Goal: Information Seeking & Learning: Find contact information

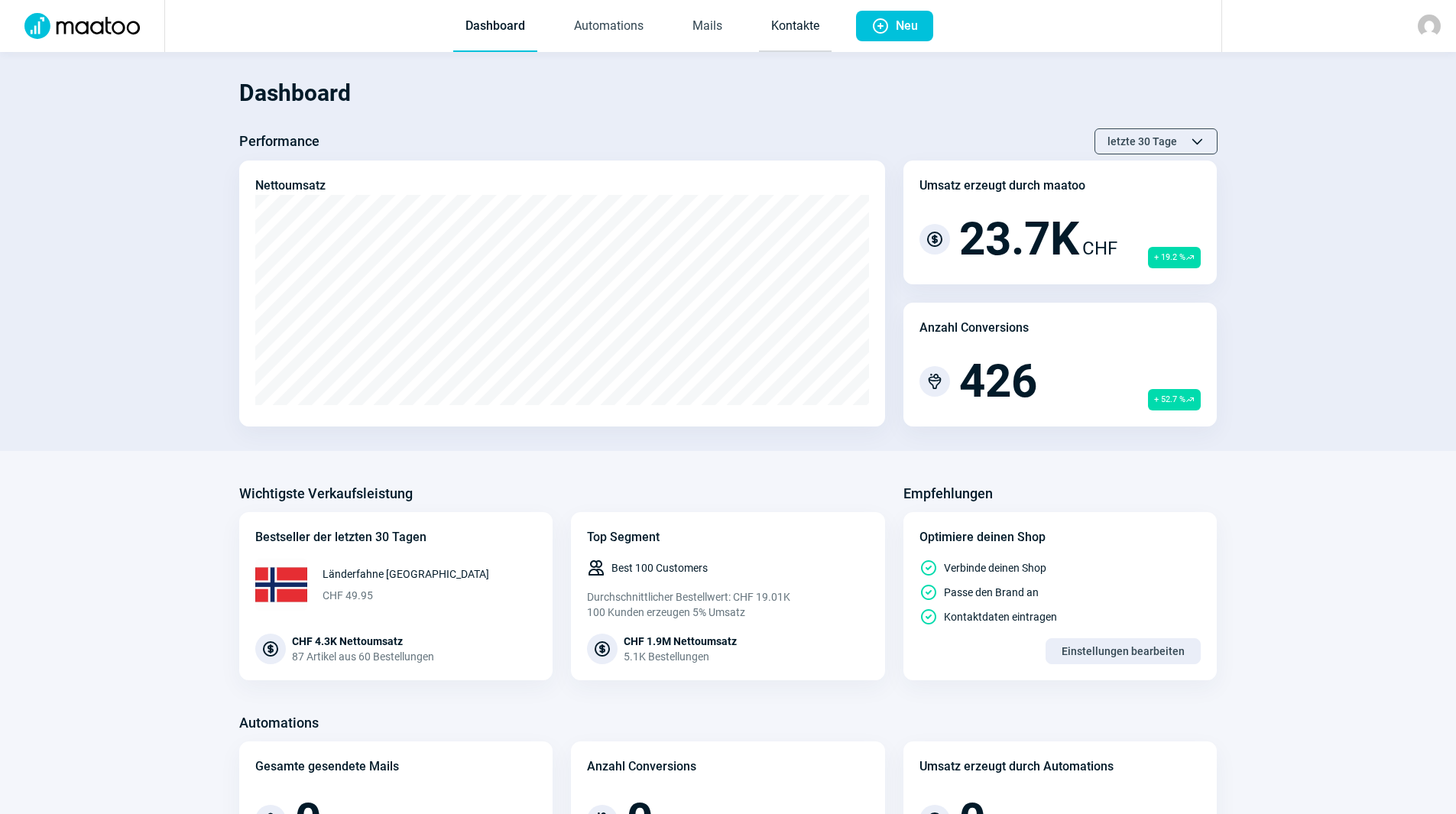
click at [823, 32] on link "Kontakte" at bounding box center [795, 26] width 72 height 50
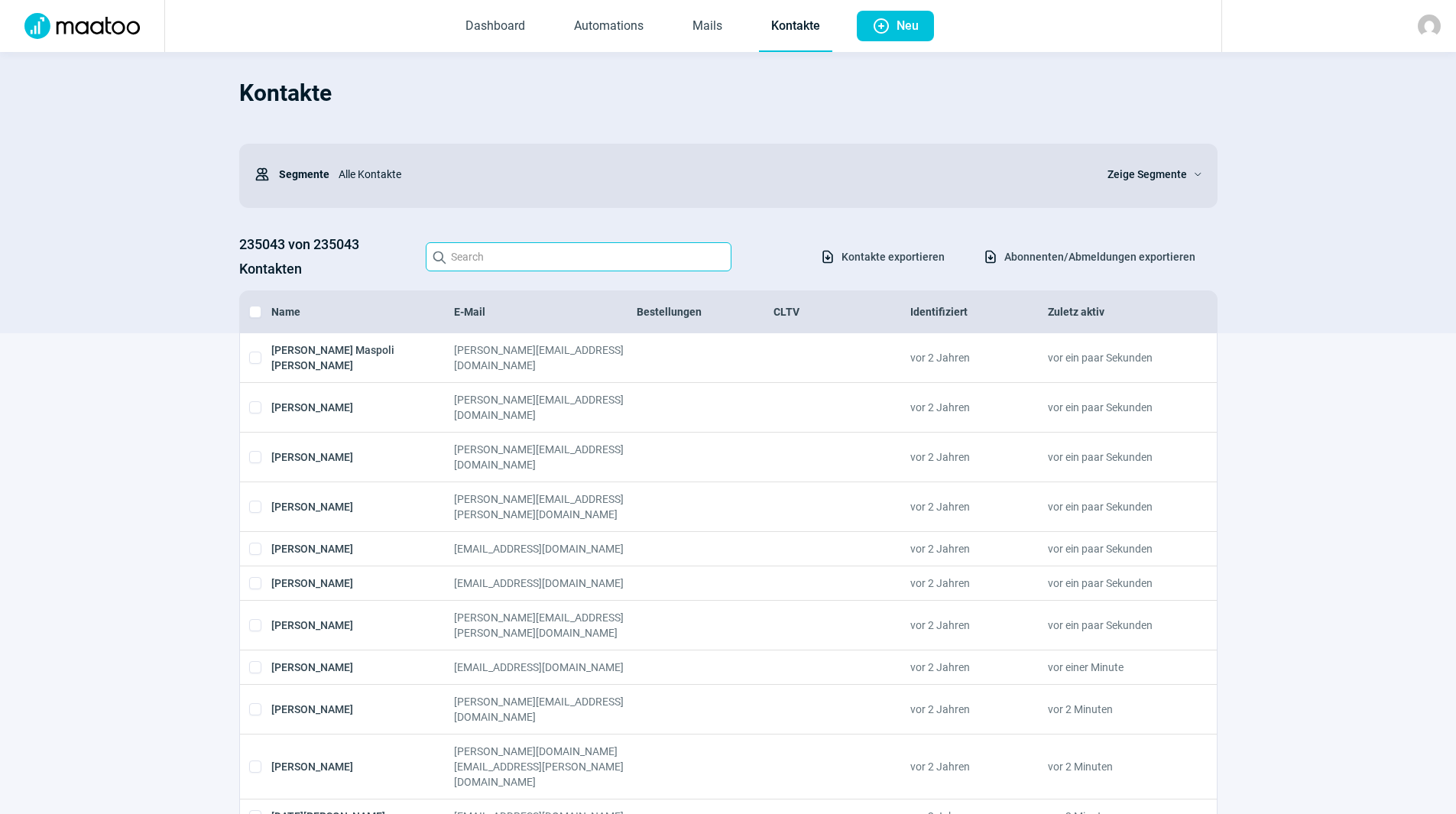
click at [563, 257] on input "Search icon" at bounding box center [578, 256] width 306 height 29
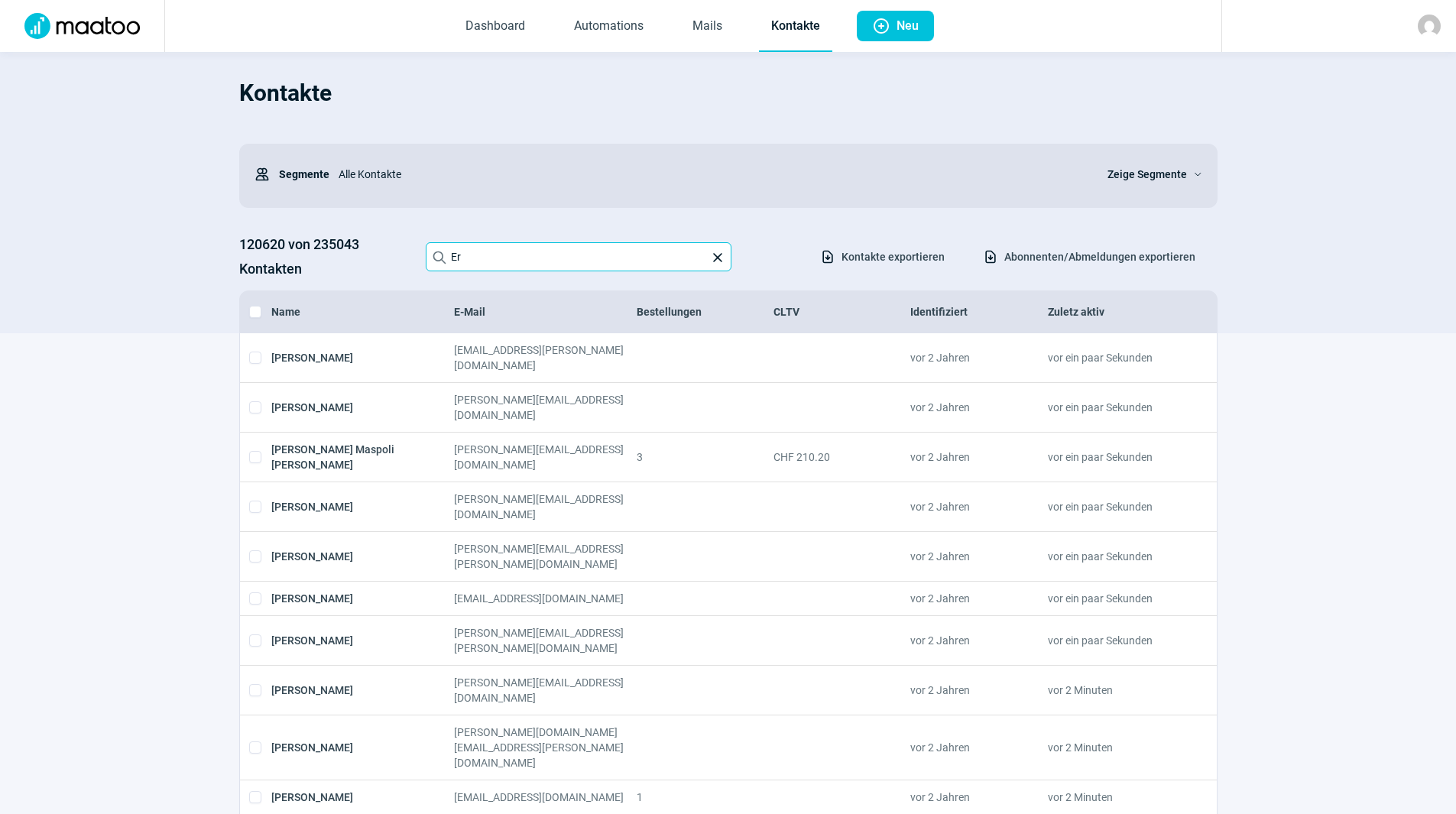
type input "E"
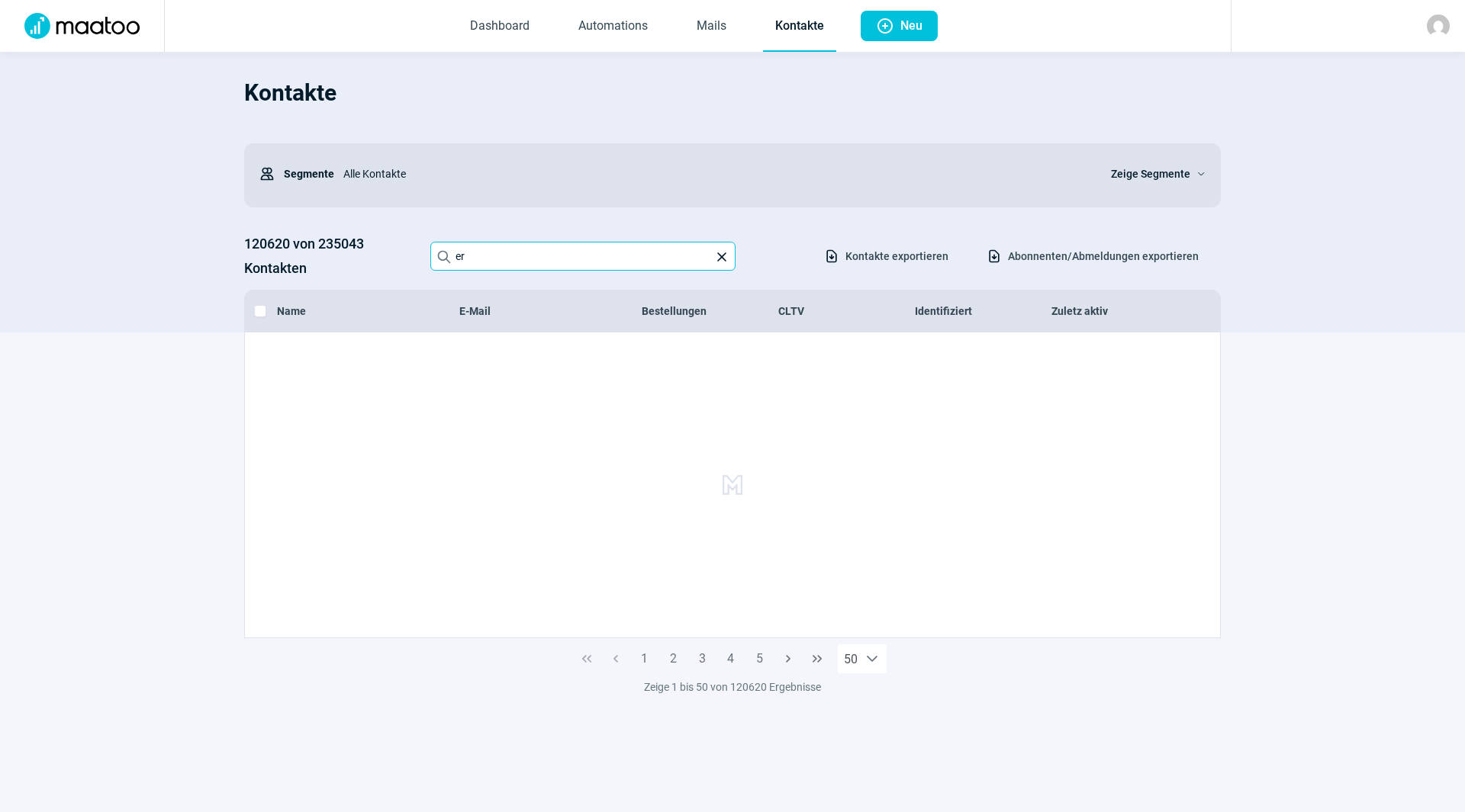
type input "e"
type input "r"
type input "-"
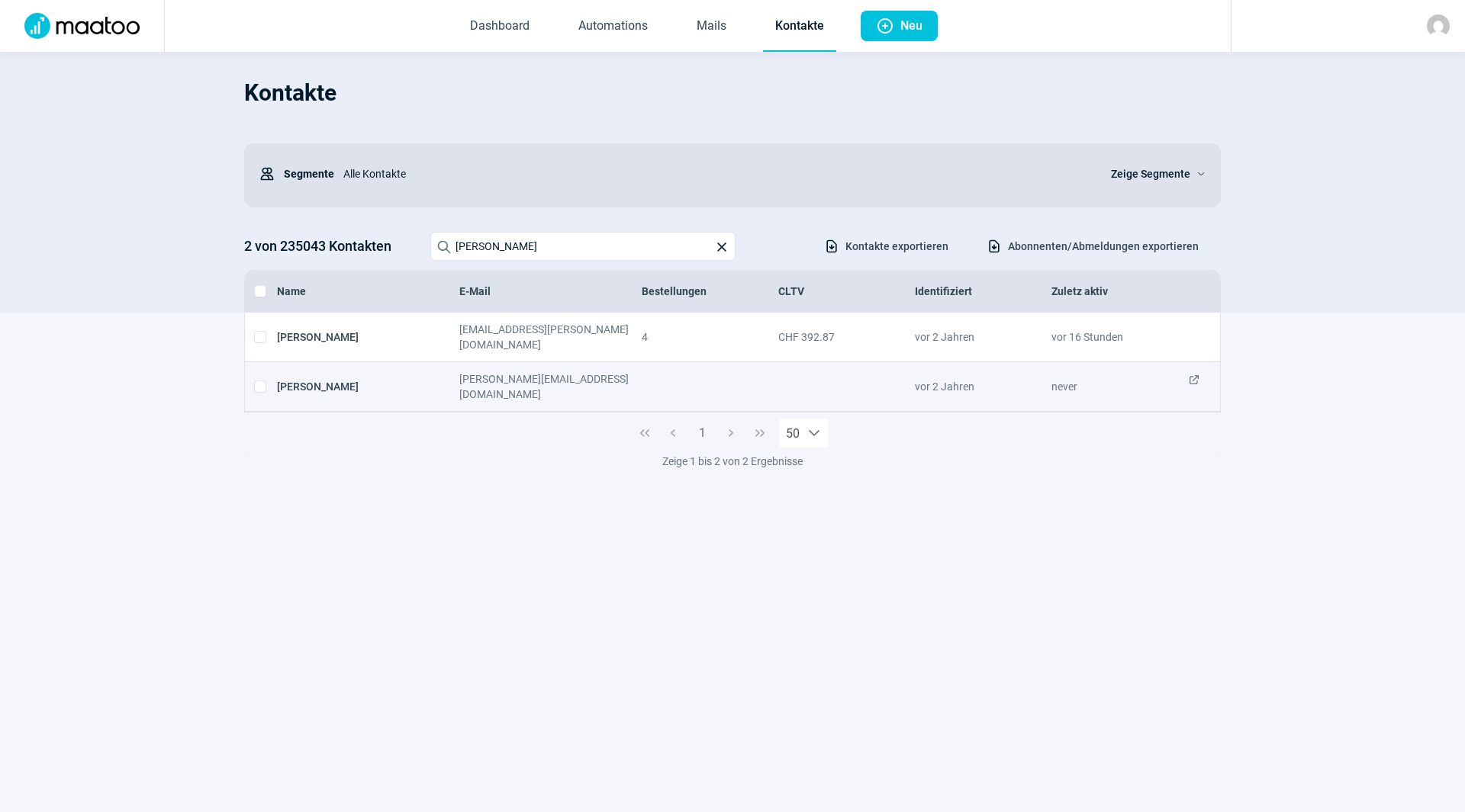
click at [1187, 371] on span "ExternalLink icon" at bounding box center [1193, 386] width 12 height 30
click at [1195, 371] on span "ExternalLink icon" at bounding box center [1193, 386] width 12 height 30
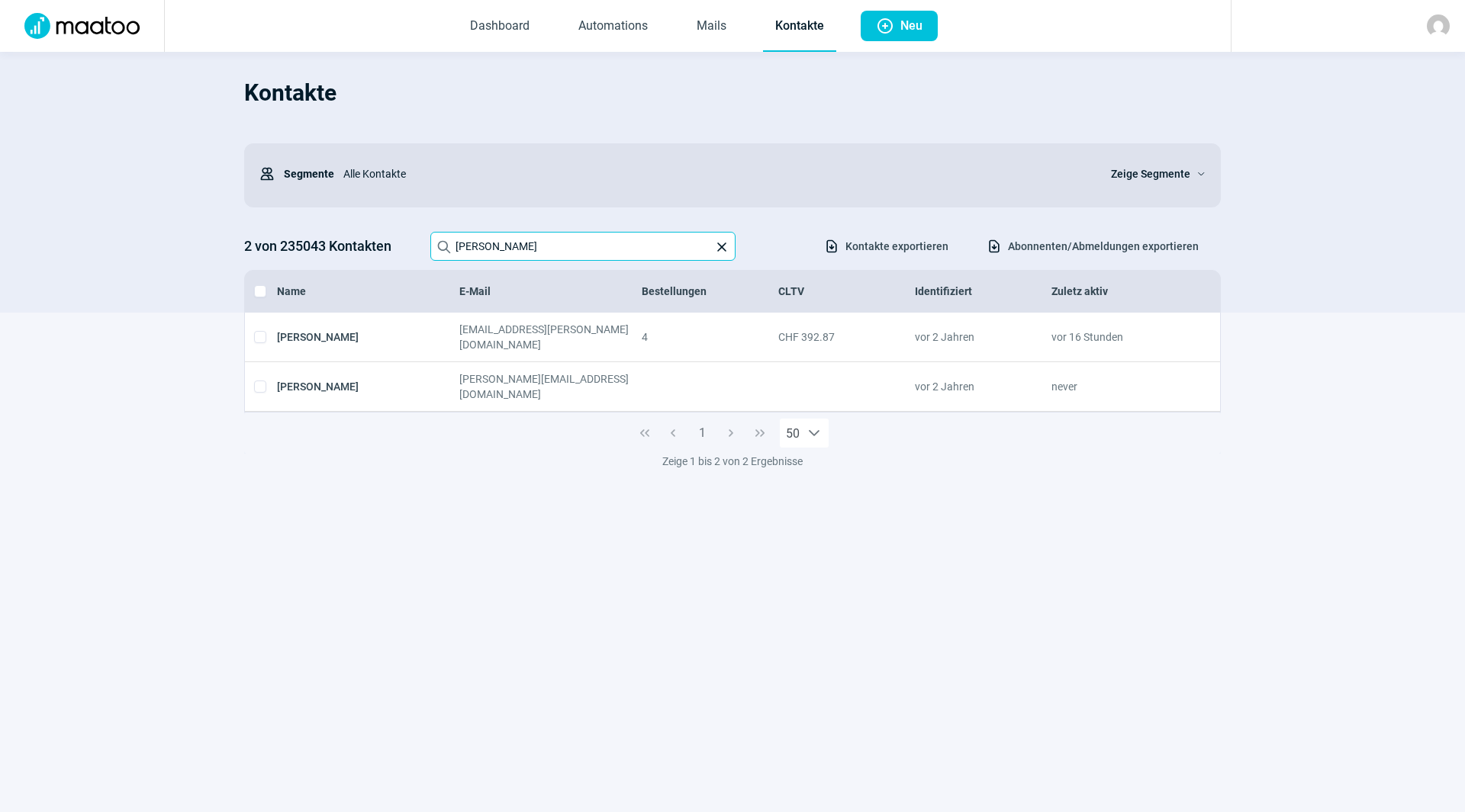
click at [569, 253] on input "[PERSON_NAME]" at bounding box center [583, 245] width 305 height 29
click at [460, 247] on input "[PERSON_NAME]" at bounding box center [583, 245] width 305 height 29
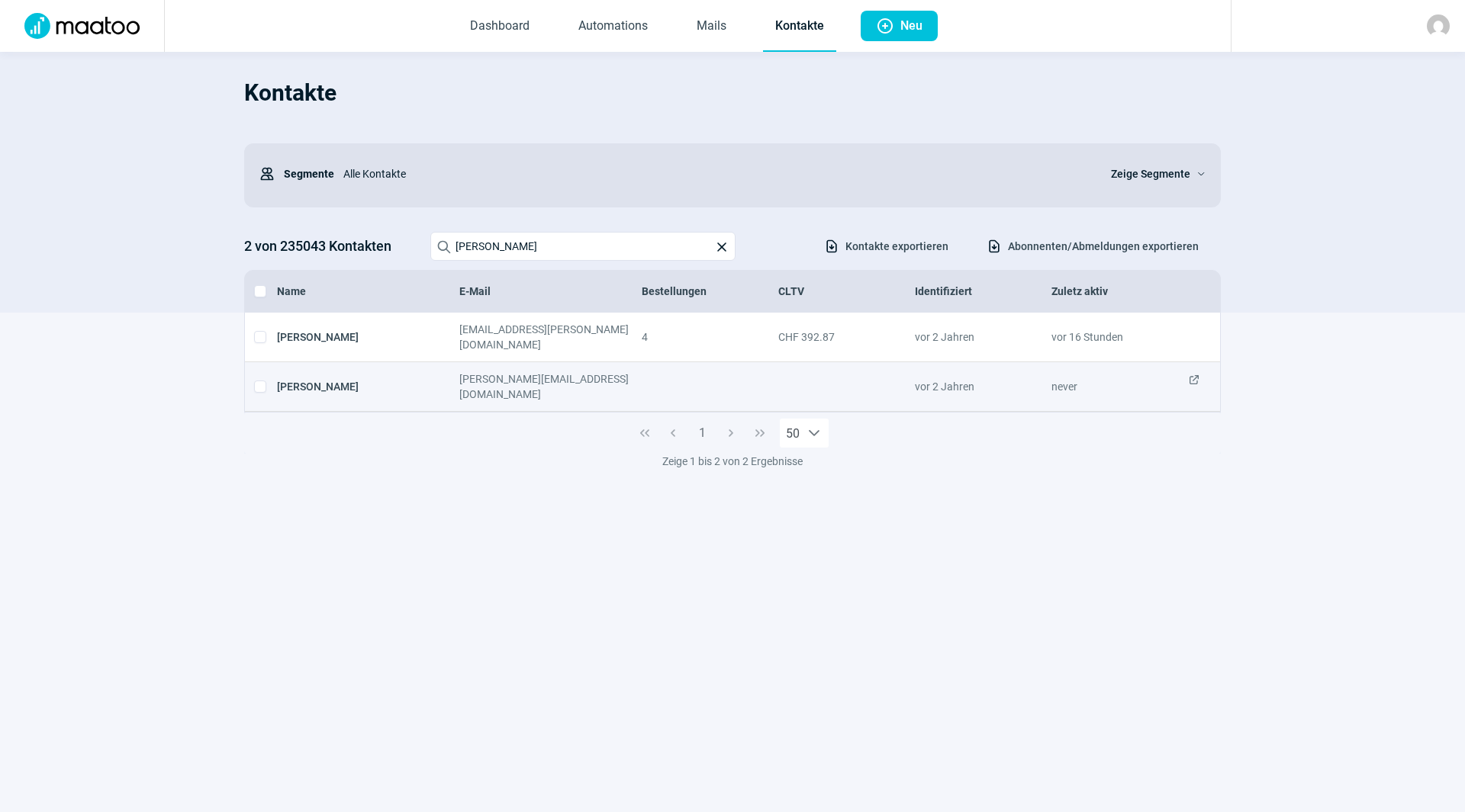
click at [1192, 371] on span "ExternalLink icon" at bounding box center [1193, 386] width 12 height 30
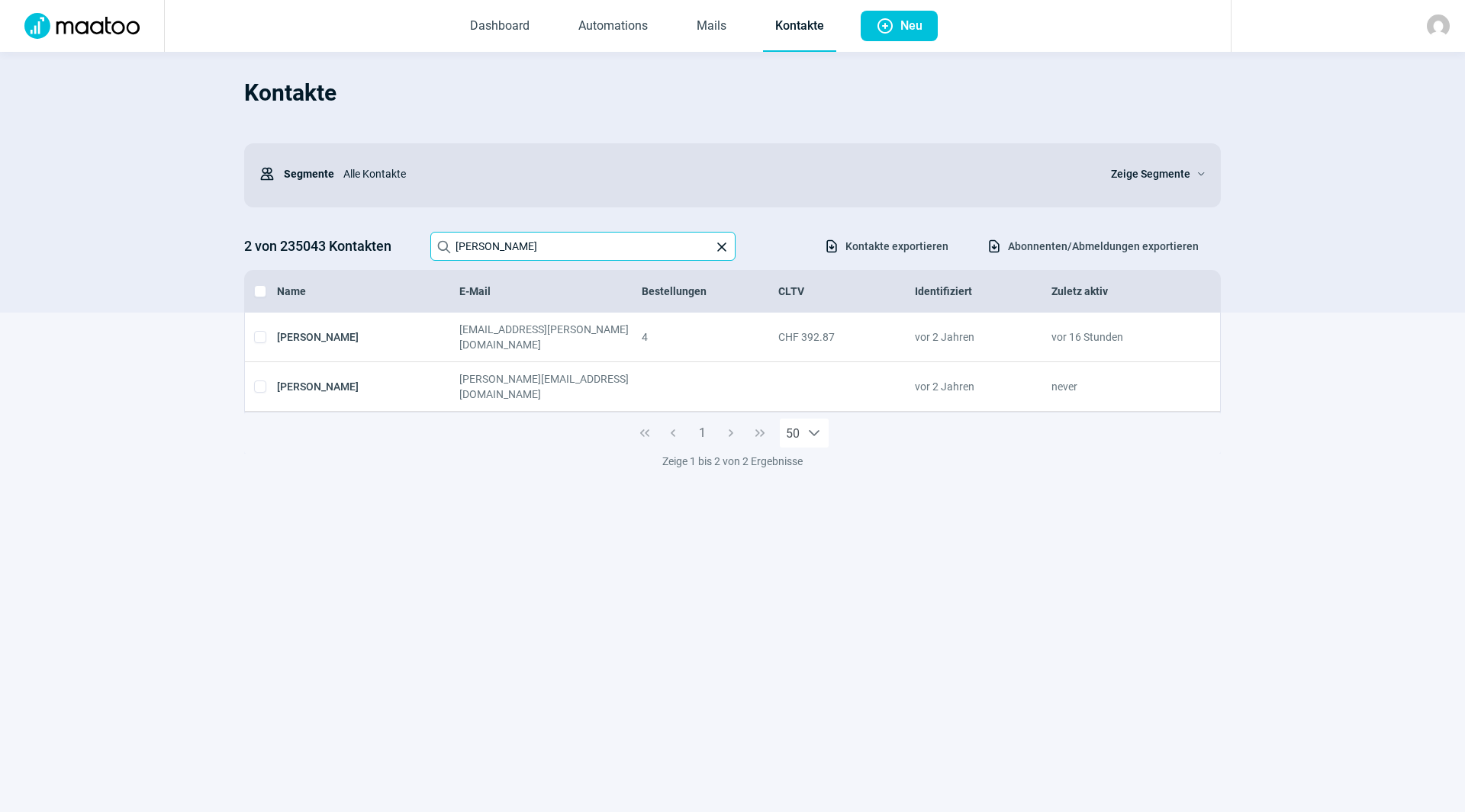
click at [530, 241] on input "[PERSON_NAME]" at bounding box center [583, 245] width 305 height 29
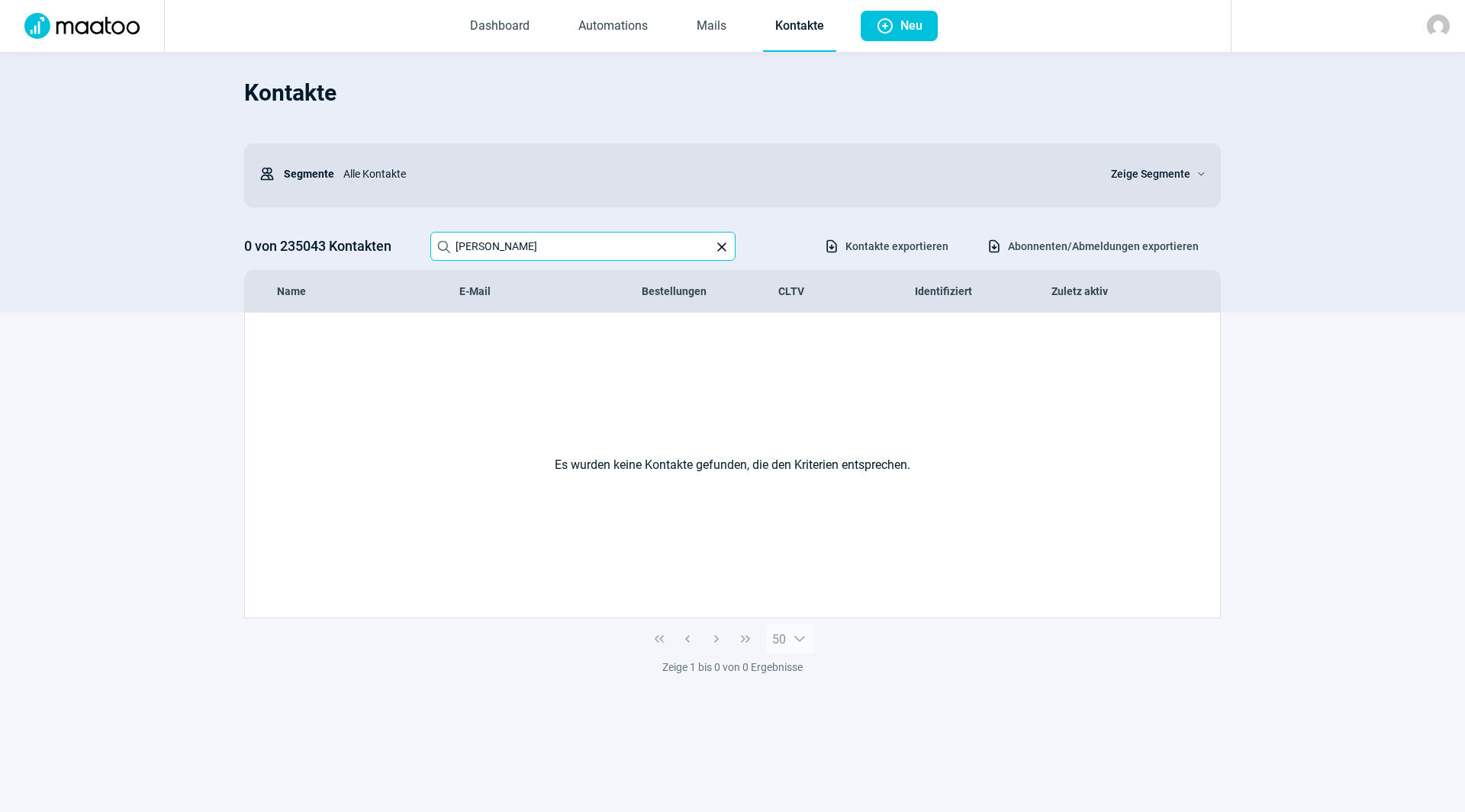
click at [531, 248] on input "[PERSON_NAME]" at bounding box center [583, 245] width 305 height 29
click at [480, 245] on input "[PERSON_NAME]" at bounding box center [583, 245] width 305 height 29
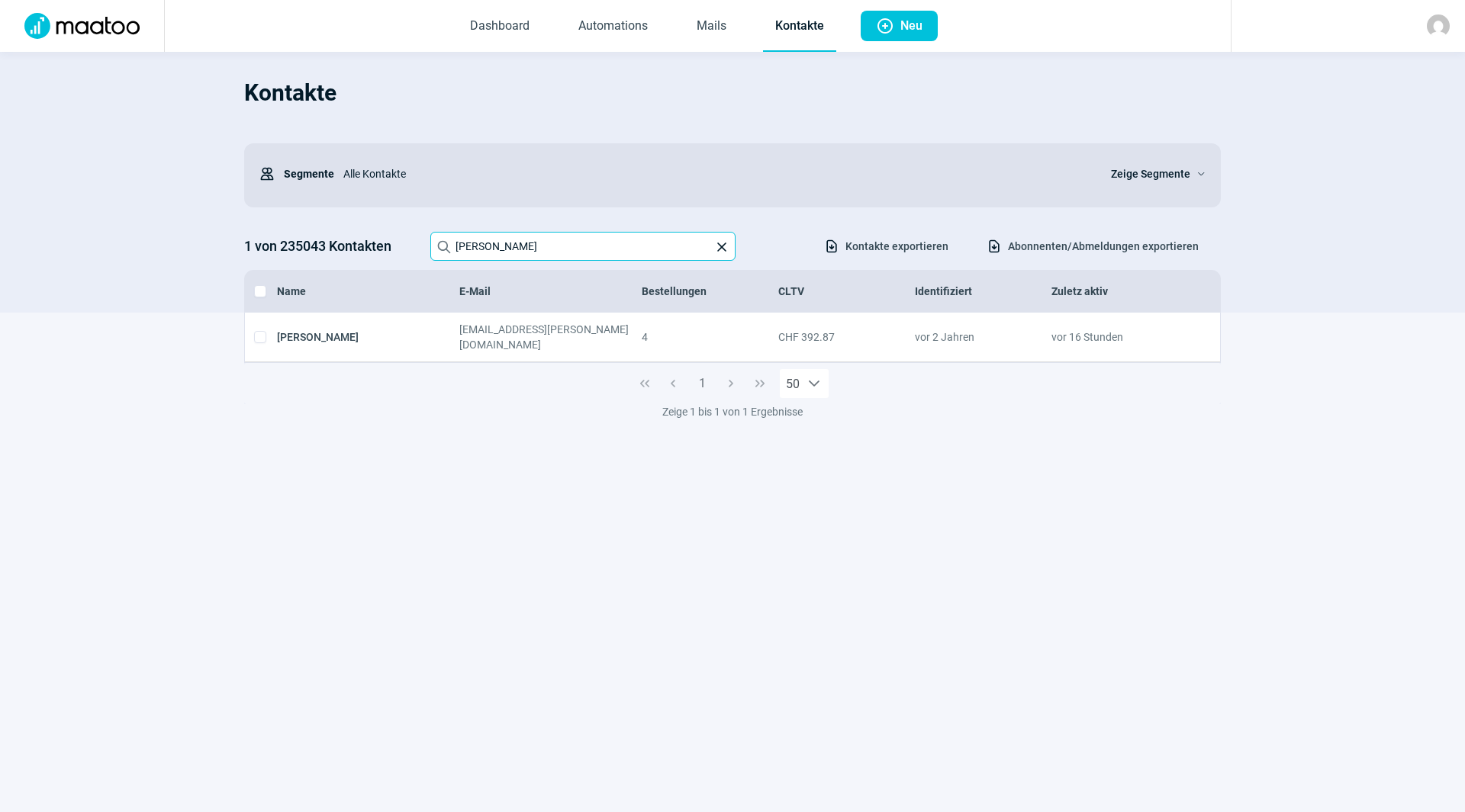
click at [563, 241] on input "[PERSON_NAME]" at bounding box center [583, 245] width 305 height 29
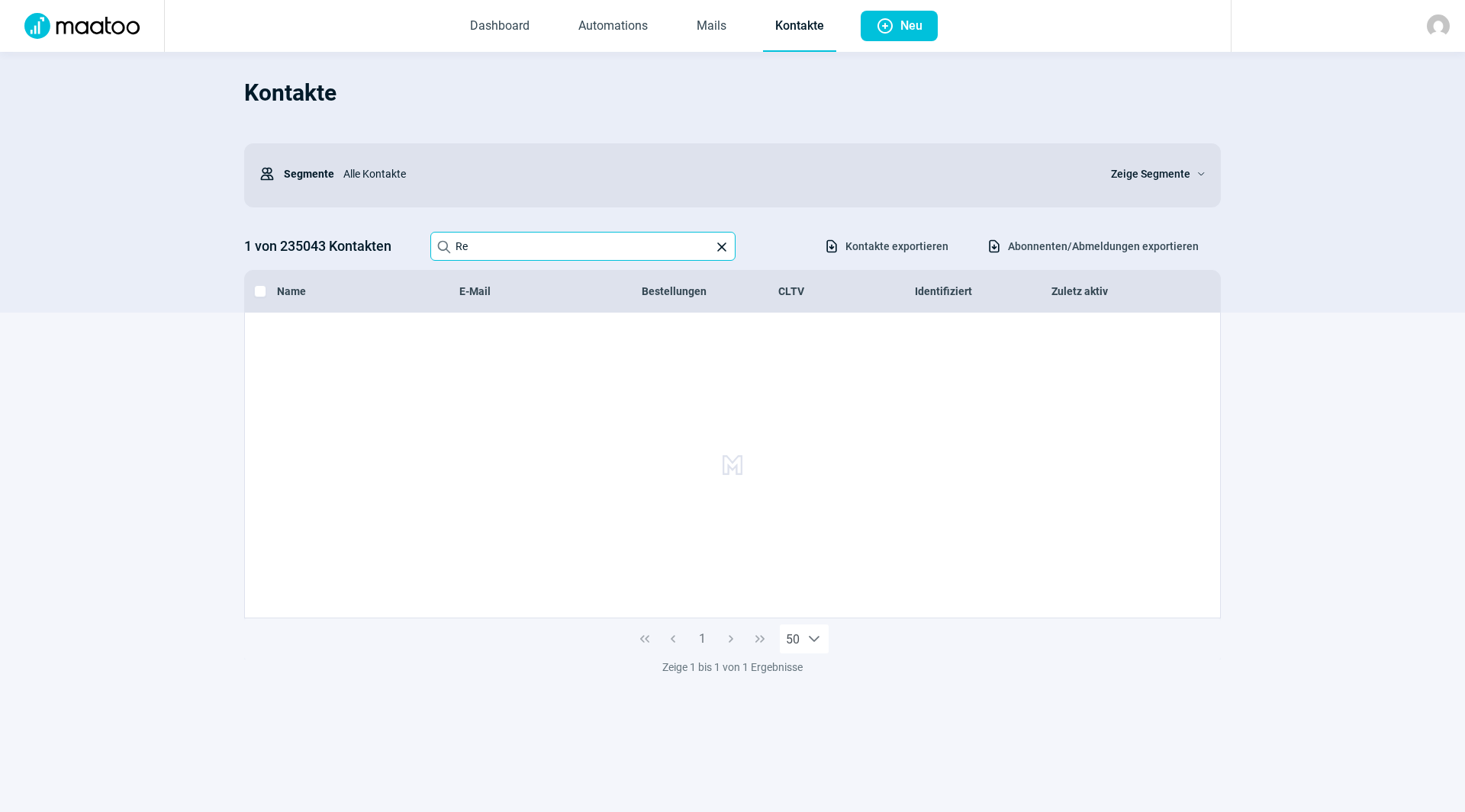
type input "R"
type input "m"
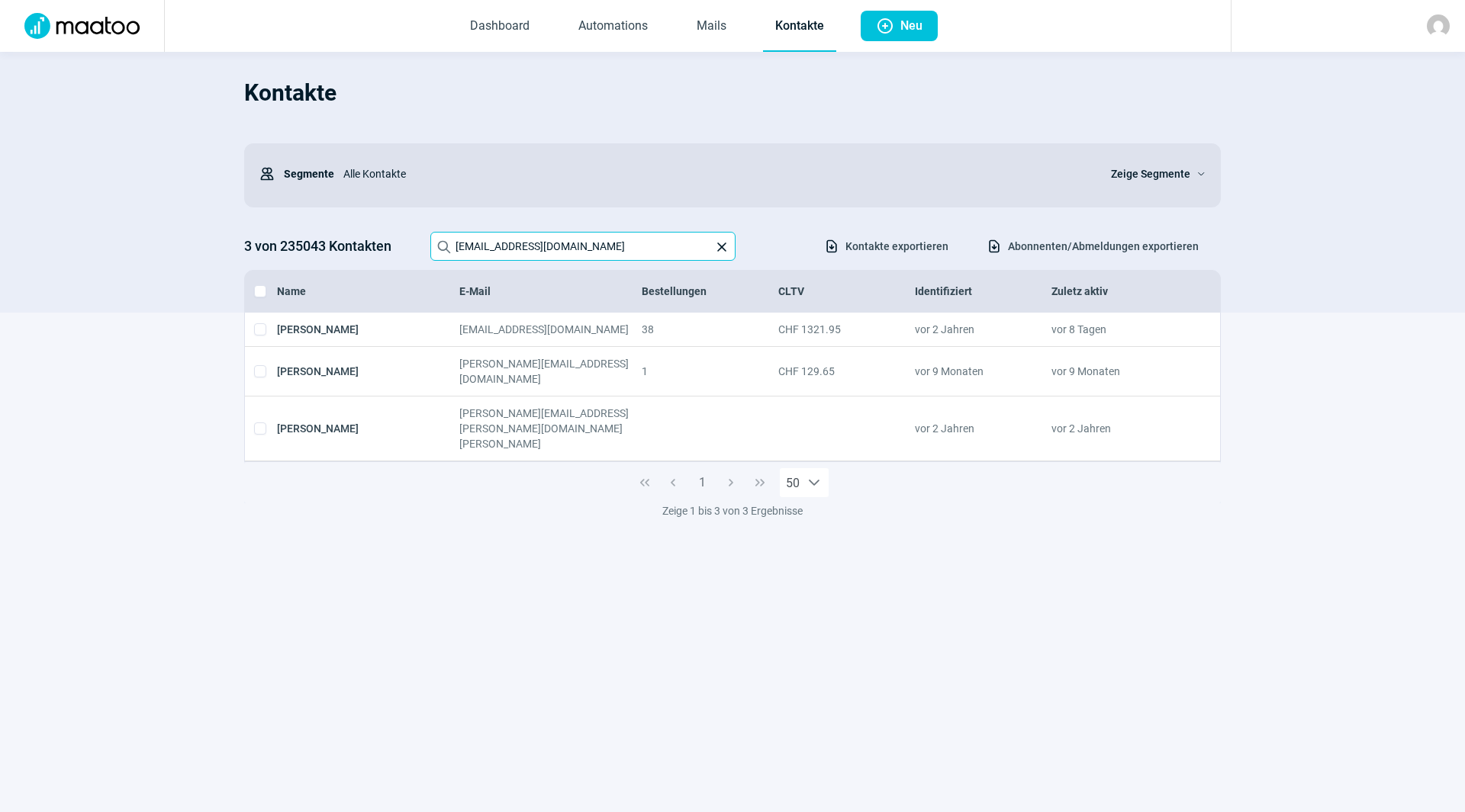
click at [618, 245] on input "[EMAIL_ADDRESS][DOMAIN_NAME]" at bounding box center [583, 245] width 305 height 29
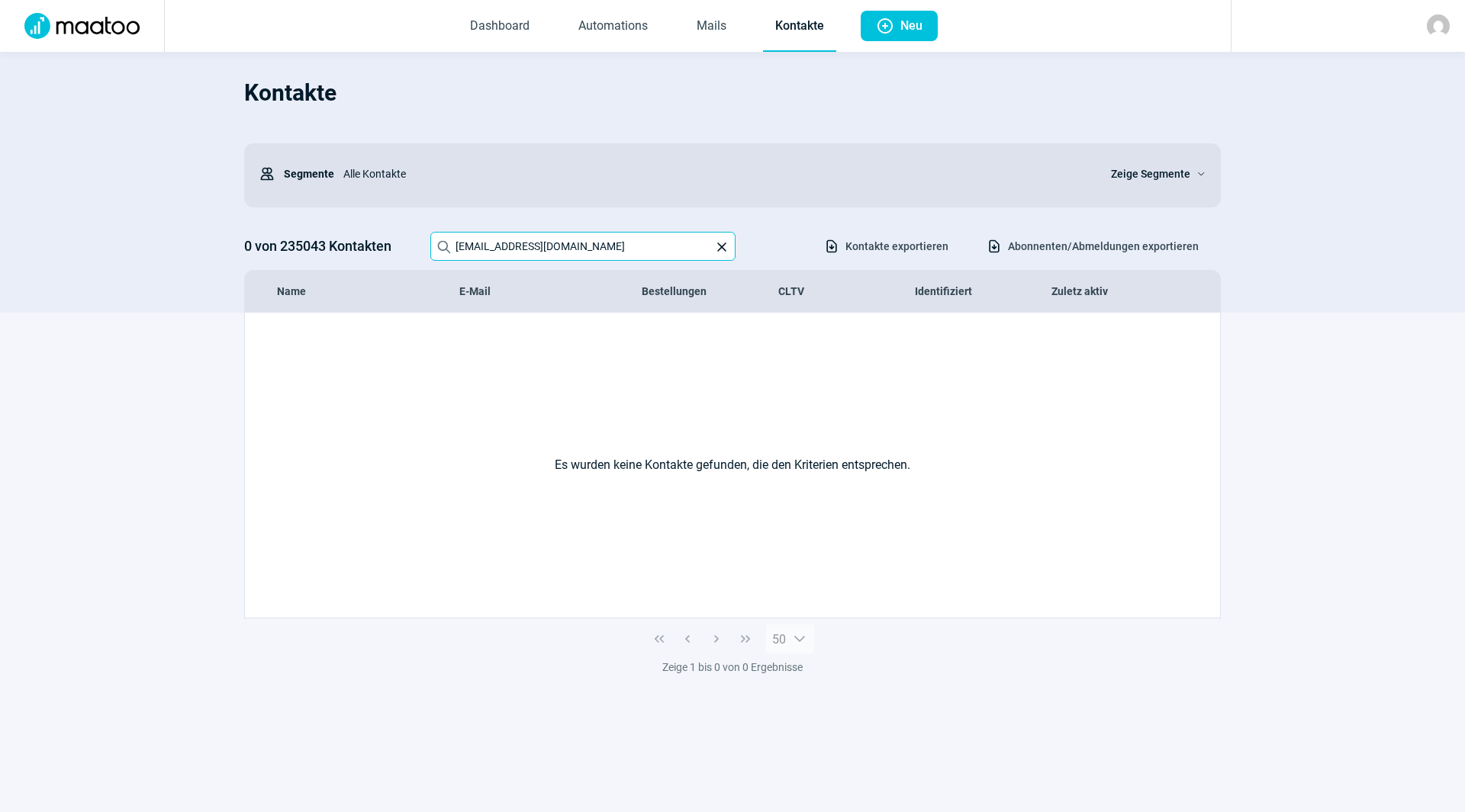
click at [558, 251] on input "[EMAIL_ADDRESS][DOMAIN_NAME]" at bounding box center [583, 245] width 305 height 29
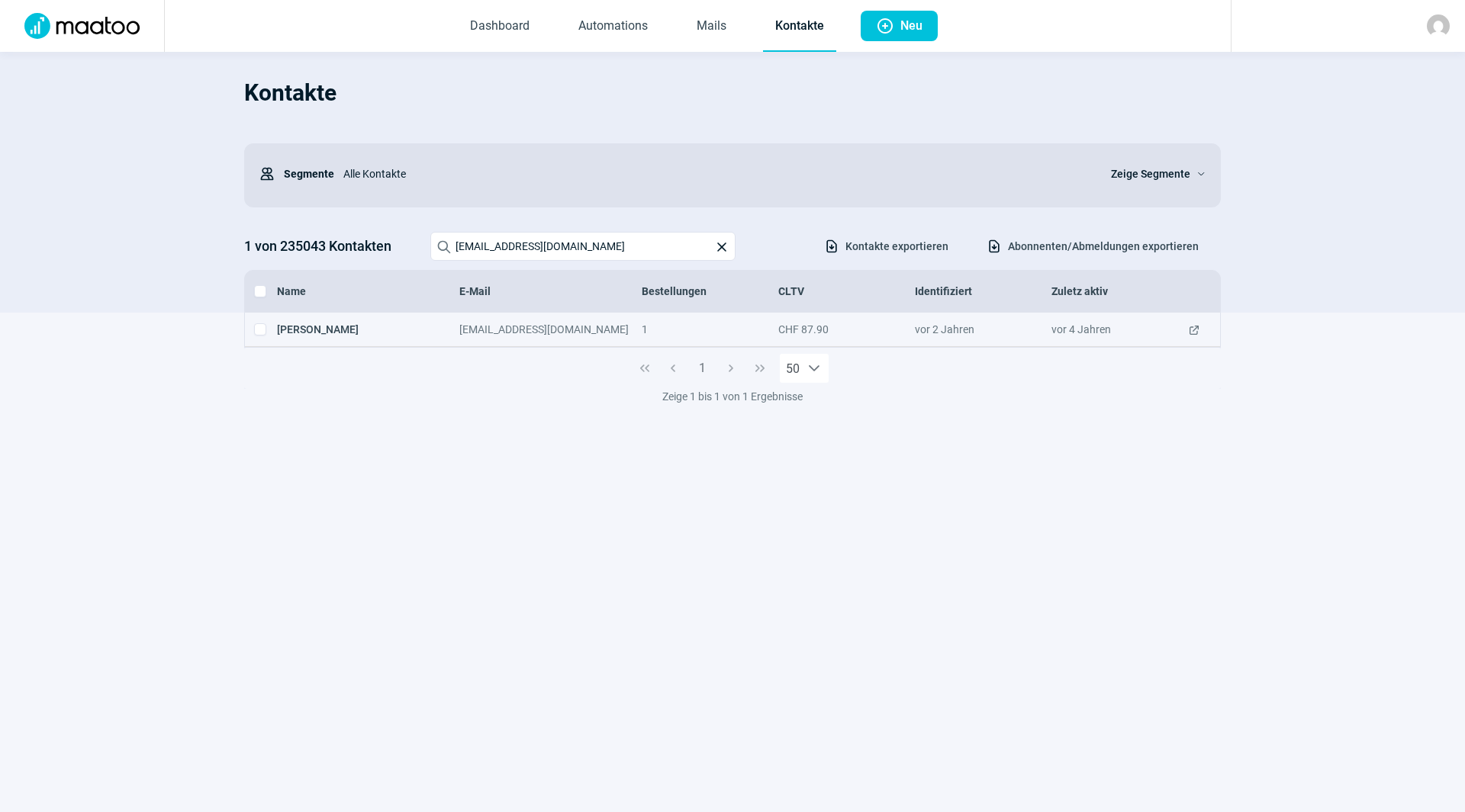
click at [1192, 328] on span "ExternalLink icon" at bounding box center [1193, 329] width 12 height 16
click at [586, 255] on input "[EMAIL_ADDRESS][DOMAIN_NAME]" at bounding box center [583, 245] width 305 height 29
click at [1192, 332] on span "ExternalLink icon" at bounding box center [1193, 337] width 12 height 30
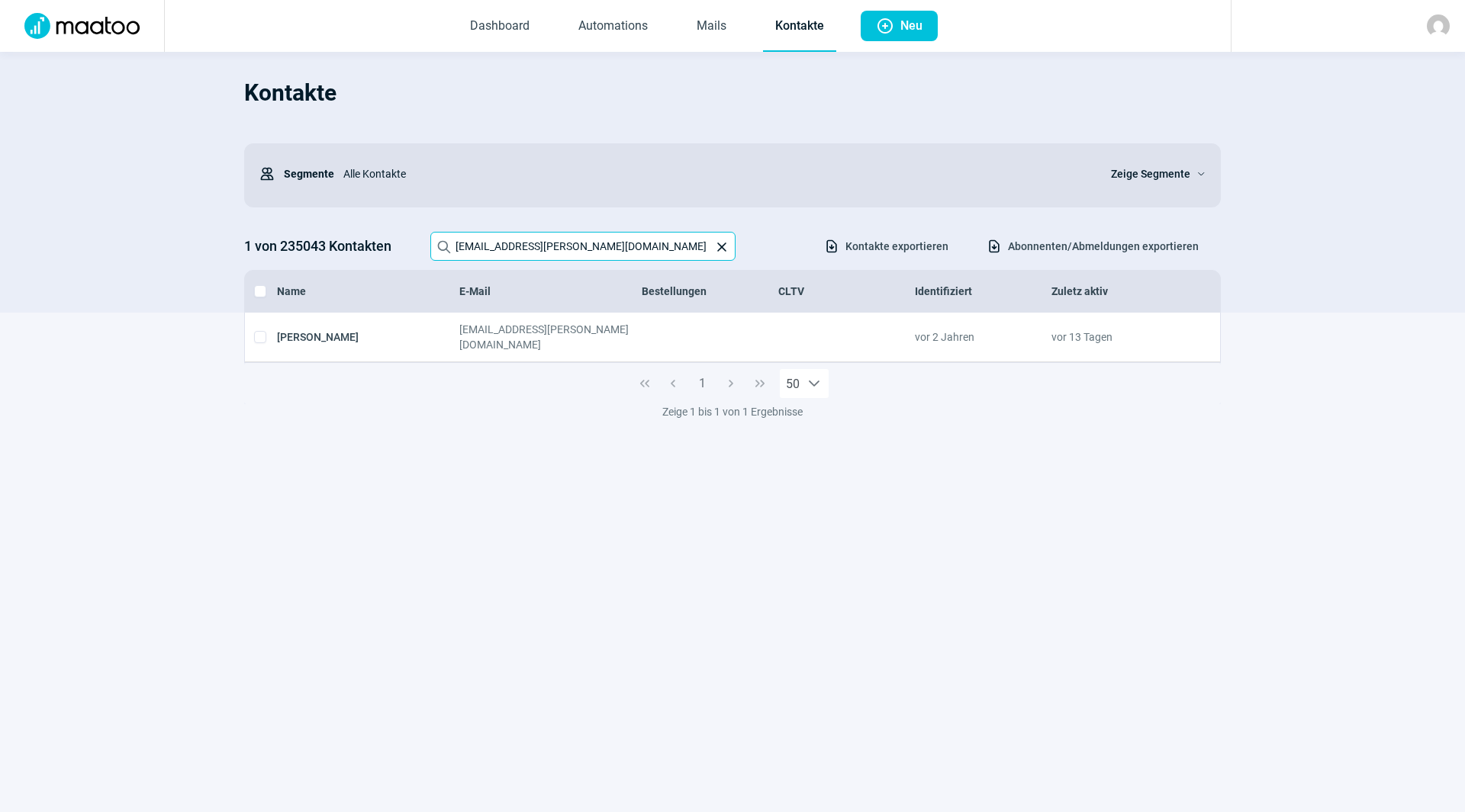
click at [629, 250] on input "[EMAIL_ADDRESS][PERSON_NAME][DOMAIN_NAME]" at bounding box center [583, 245] width 305 height 29
click at [628, 250] on input "[EMAIL_ADDRESS][PERSON_NAME][DOMAIN_NAME]" at bounding box center [583, 245] width 305 height 29
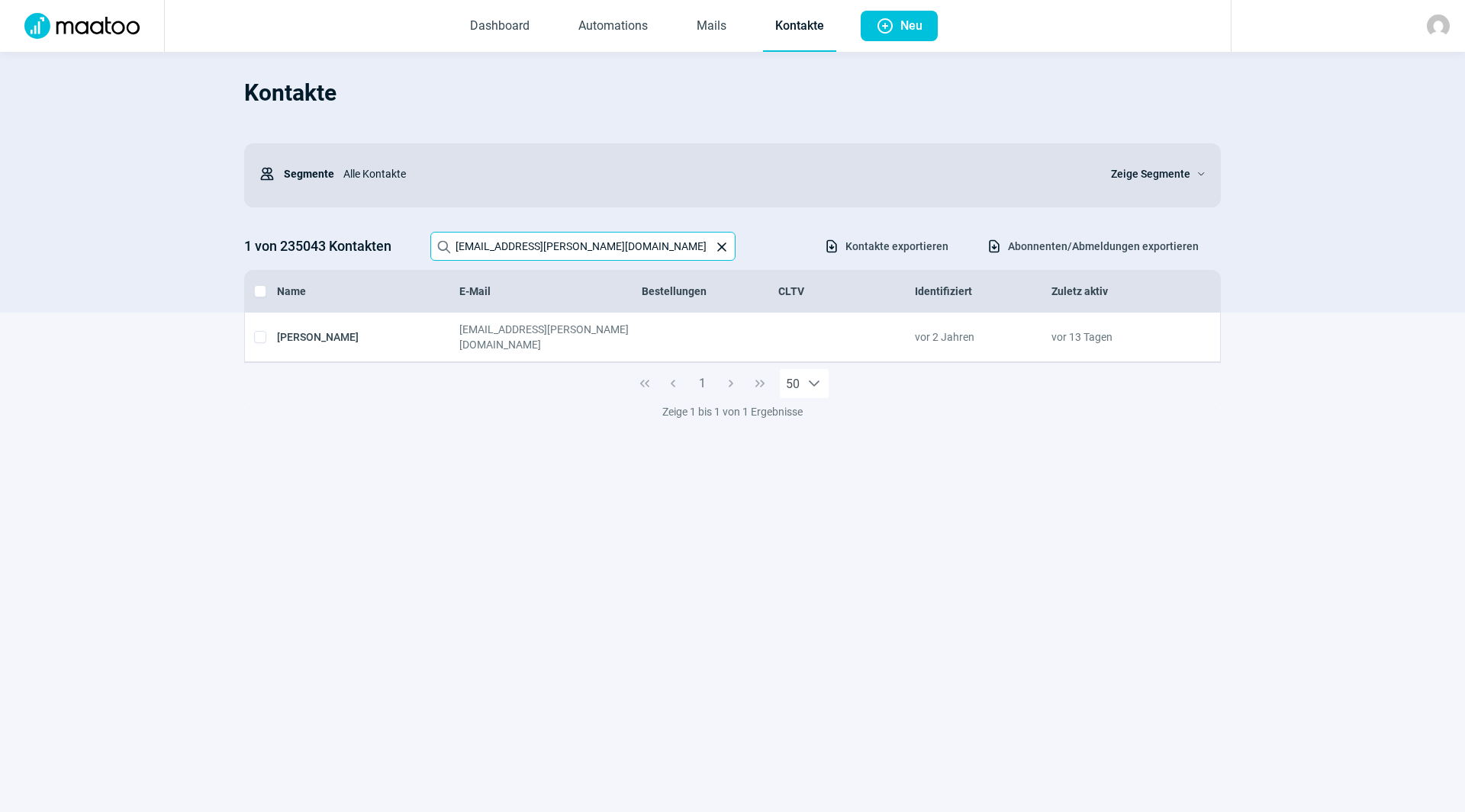
click at [628, 250] on input "[EMAIL_ADDRESS][PERSON_NAME][DOMAIN_NAME]" at bounding box center [583, 245] width 305 height 29
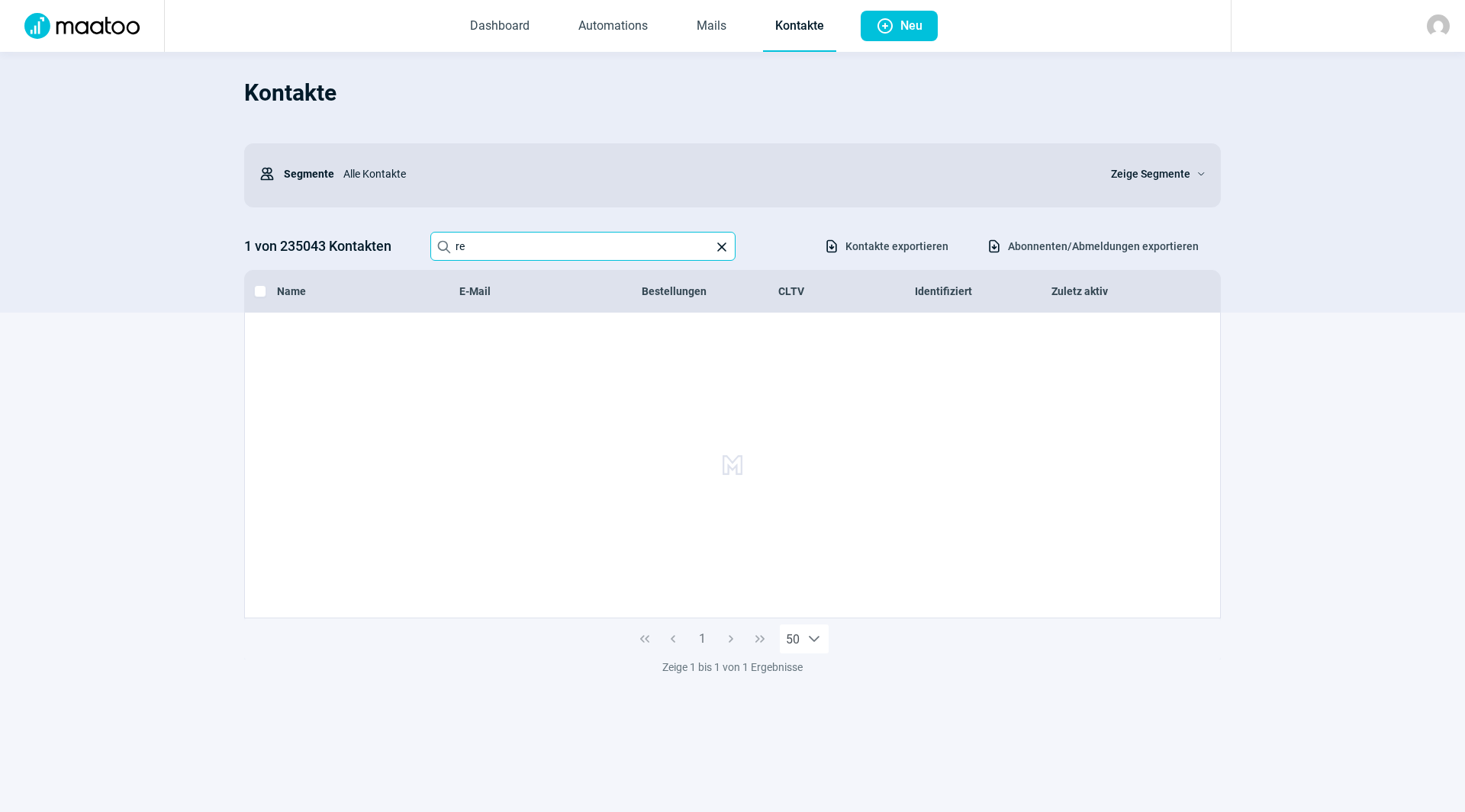
type input "r"
type input "R"
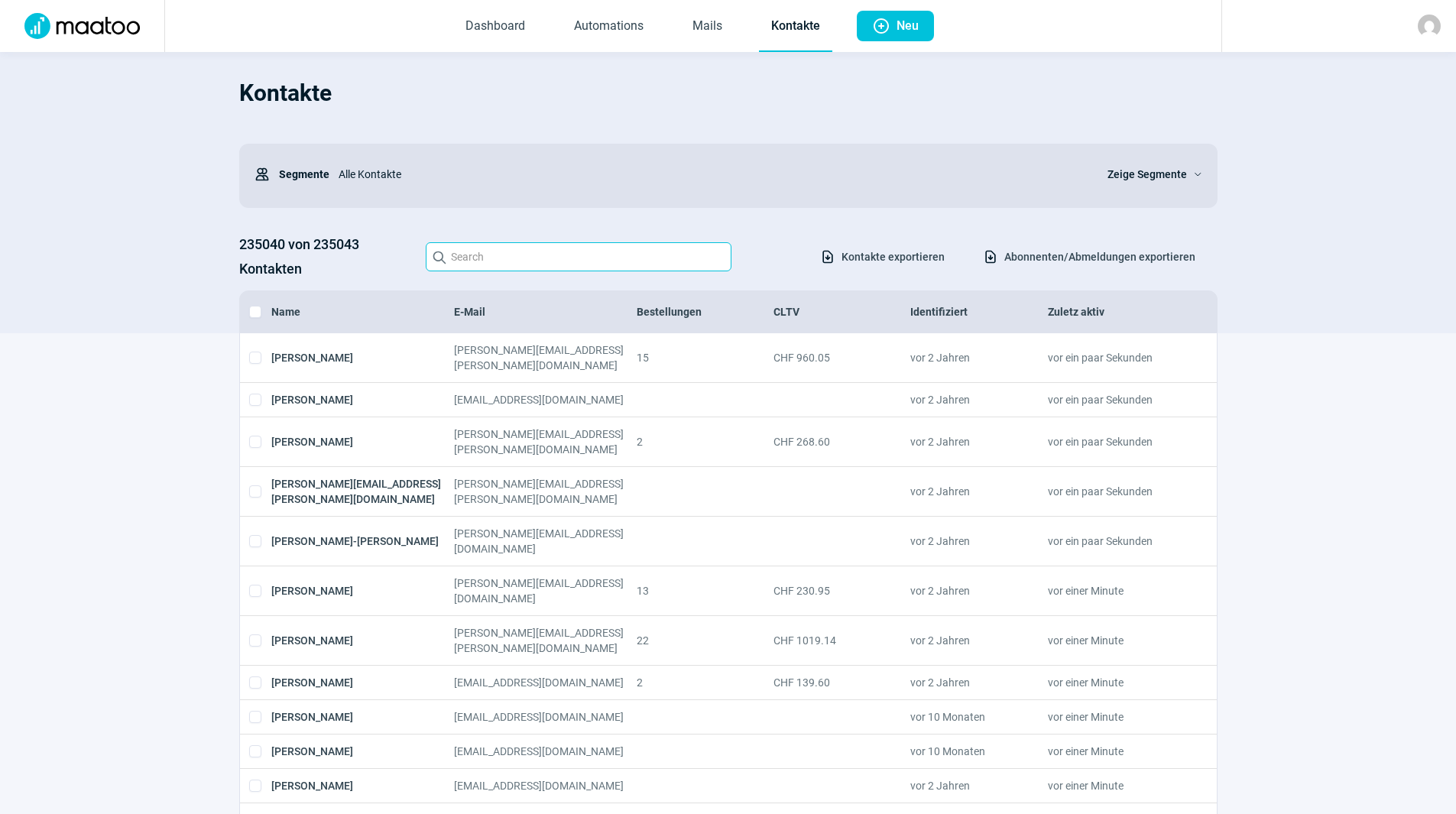
click at [586, 244] on input "Search icon" at bounding box center [578, 256] width 306 height 29
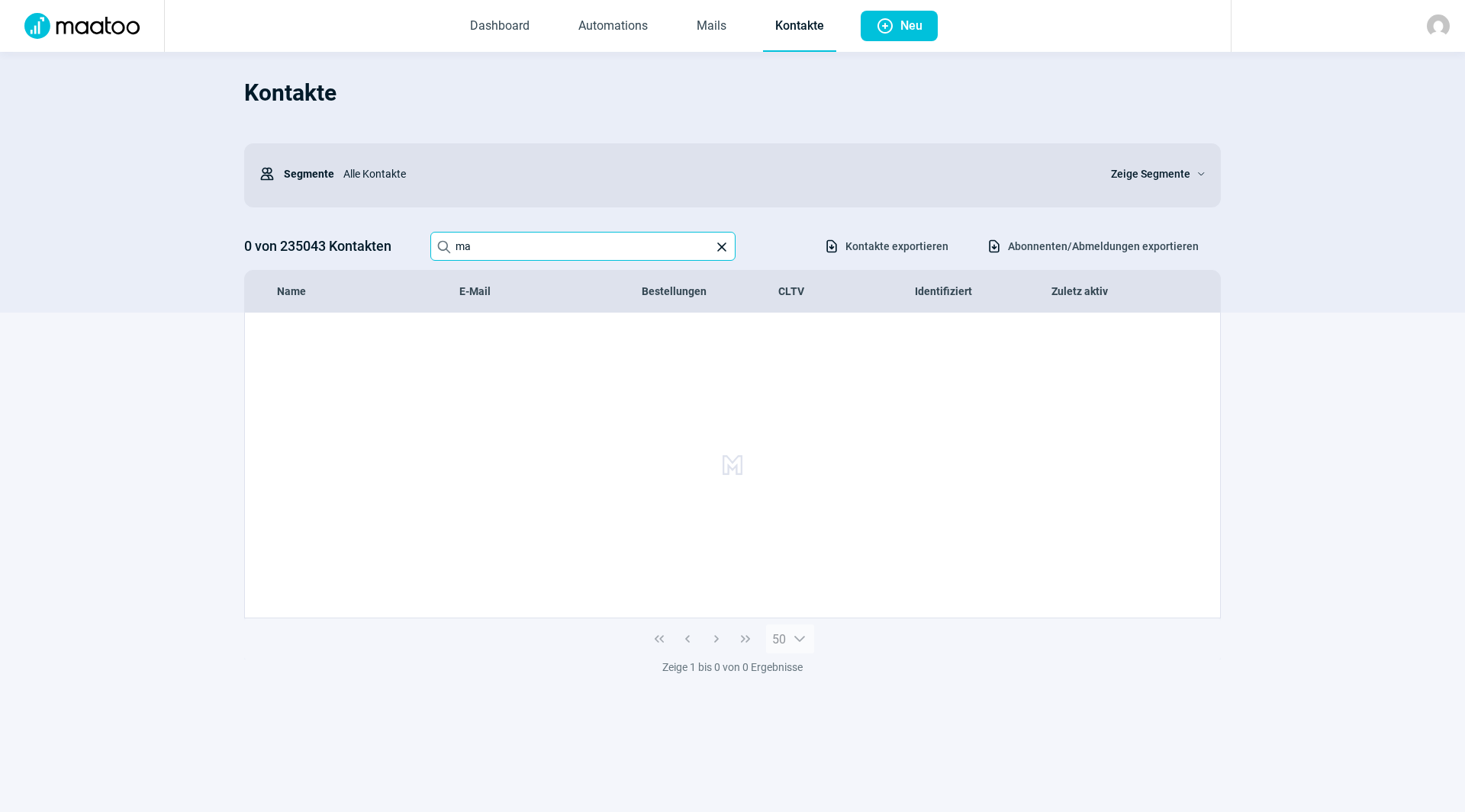
type input "m"
type input "H"
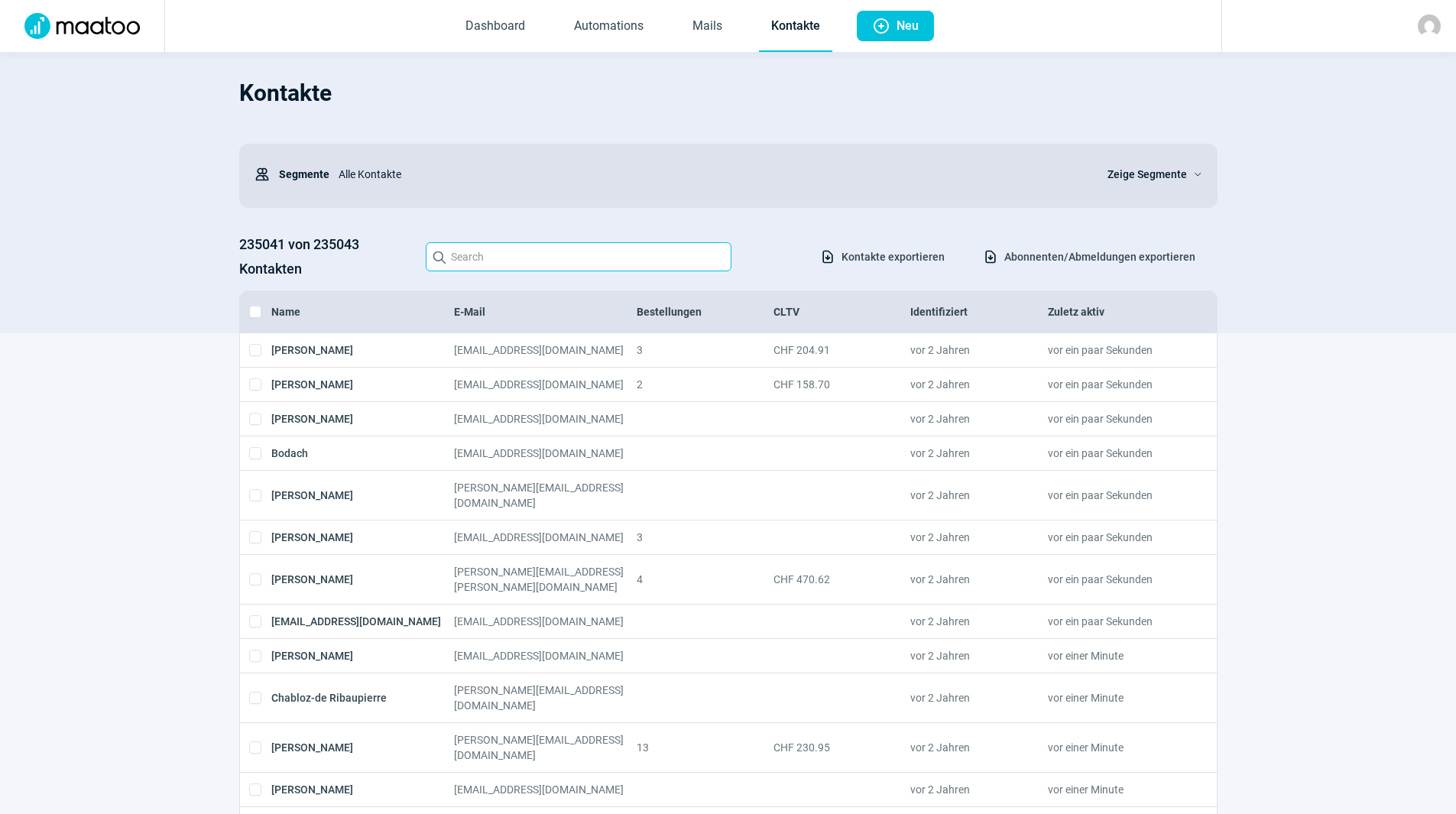
click at [468, 260] on input "Search icon" at bounding box center [578, 256] width 306 height 29
paste input "[EMAIL_ADDRESS][DOMAIN_NAME]"
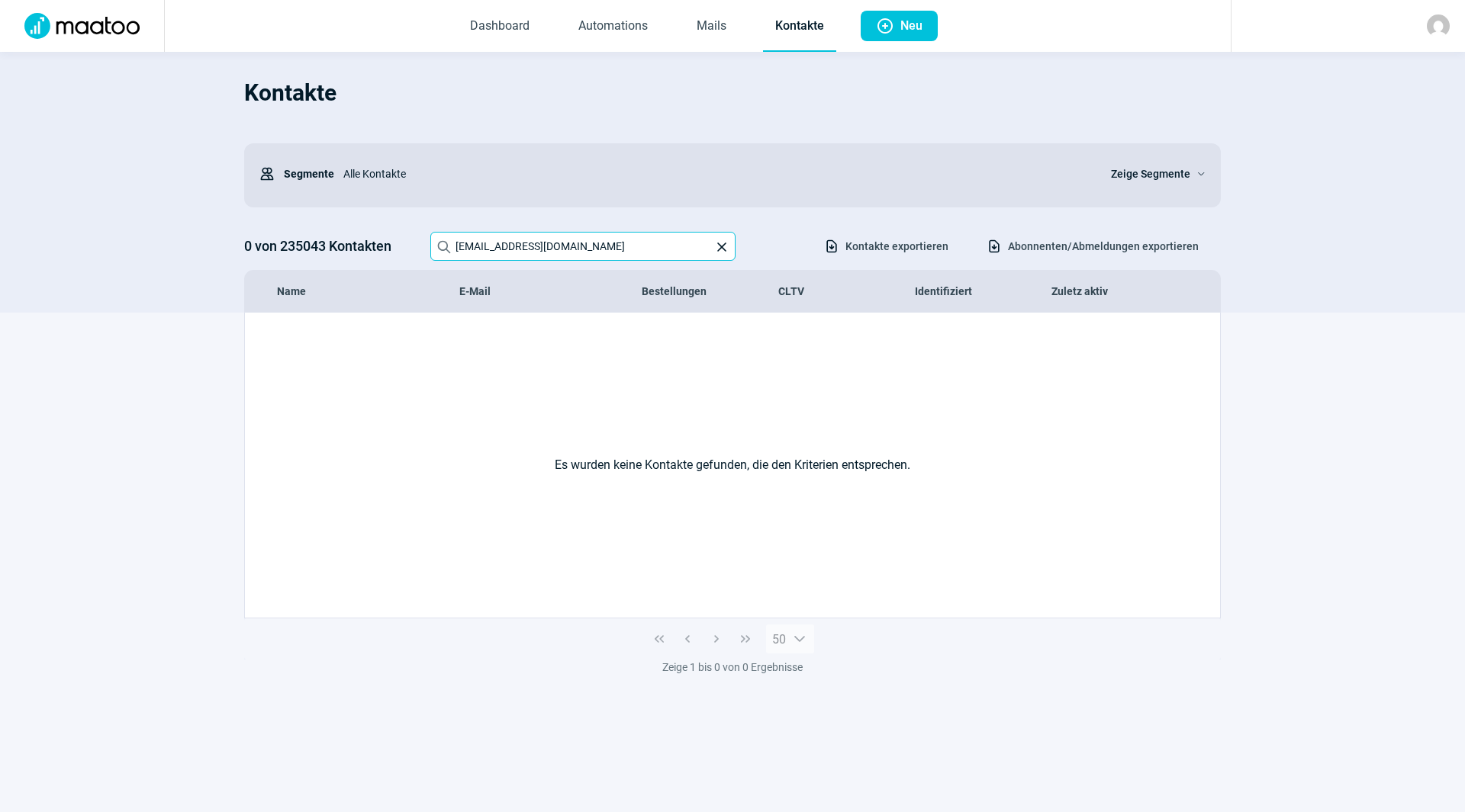
click at [621, 254] on input "[EMAIL_ADDRESS][DOMAIN_NAME]" at bounding box center [583, 245] width 305 height 29
type input "F"
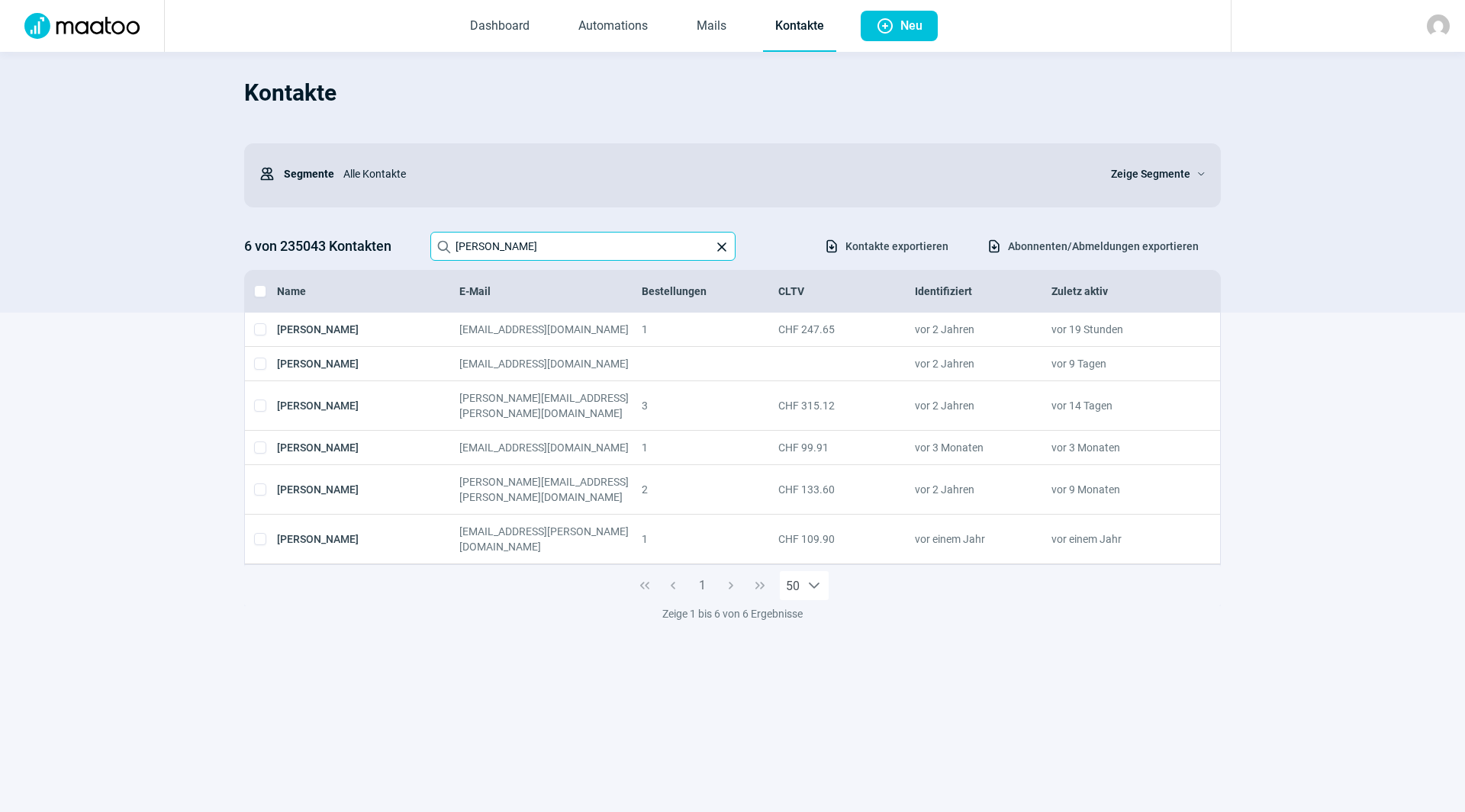
click at [509, 249] on input "[PERSON_NAME]" at bounding box center [583, 245] width 305 height 29
click at [504, 249] on input "[PERSON_NAME]" at bounding box center [583, 245] width 305 height 29
click at [503, 249] on input "[PERSON_NAME]" at bounding box center [583, 245] width 305 height 29
drag, startPoint x: 503, startPoint y: 249, endPoint x: 497, endPoint y: 266, distance: 18.0
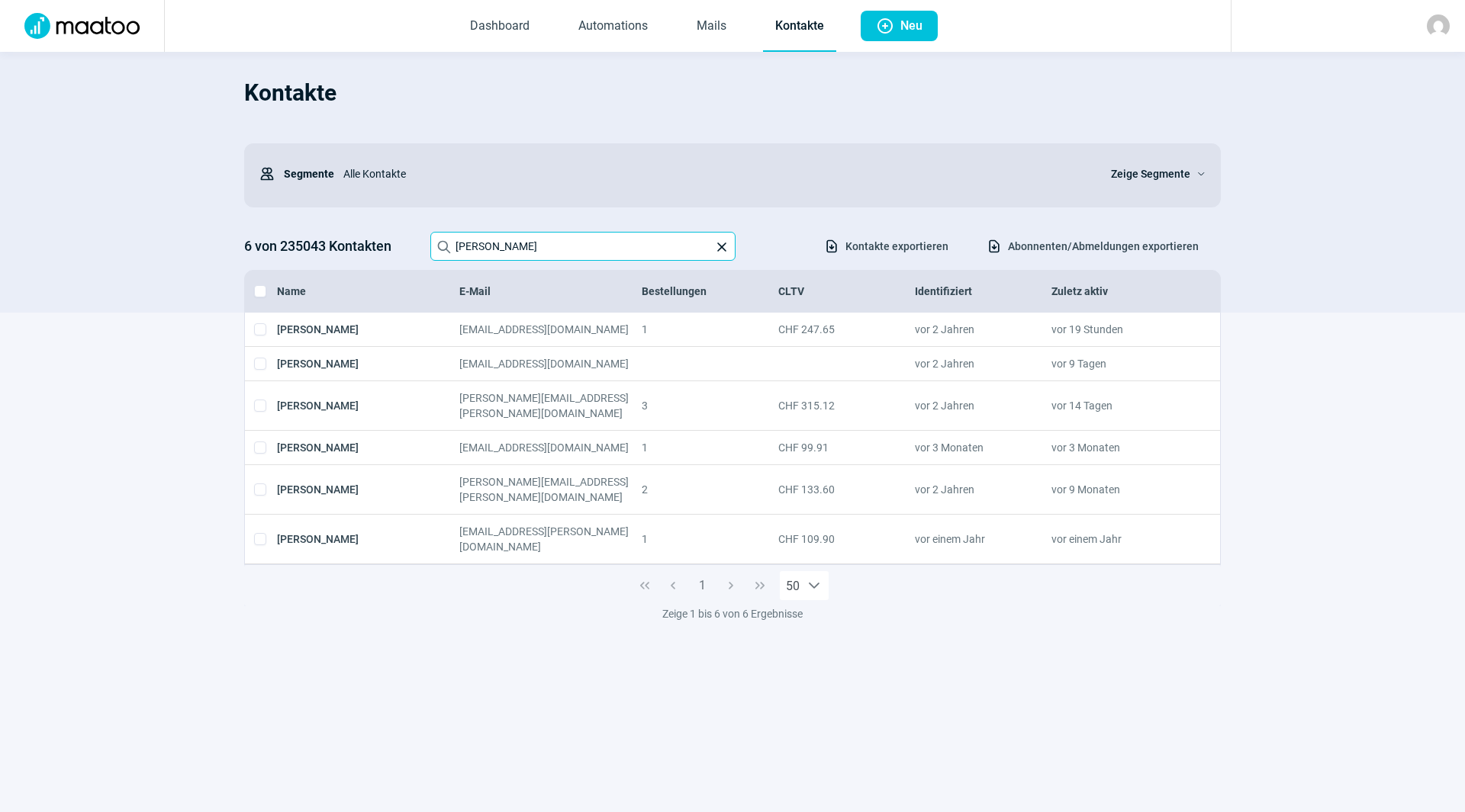
click at [502, 249] on input "[PERSON_NAME]" at bounding box center [583, 245] width 305 height 29
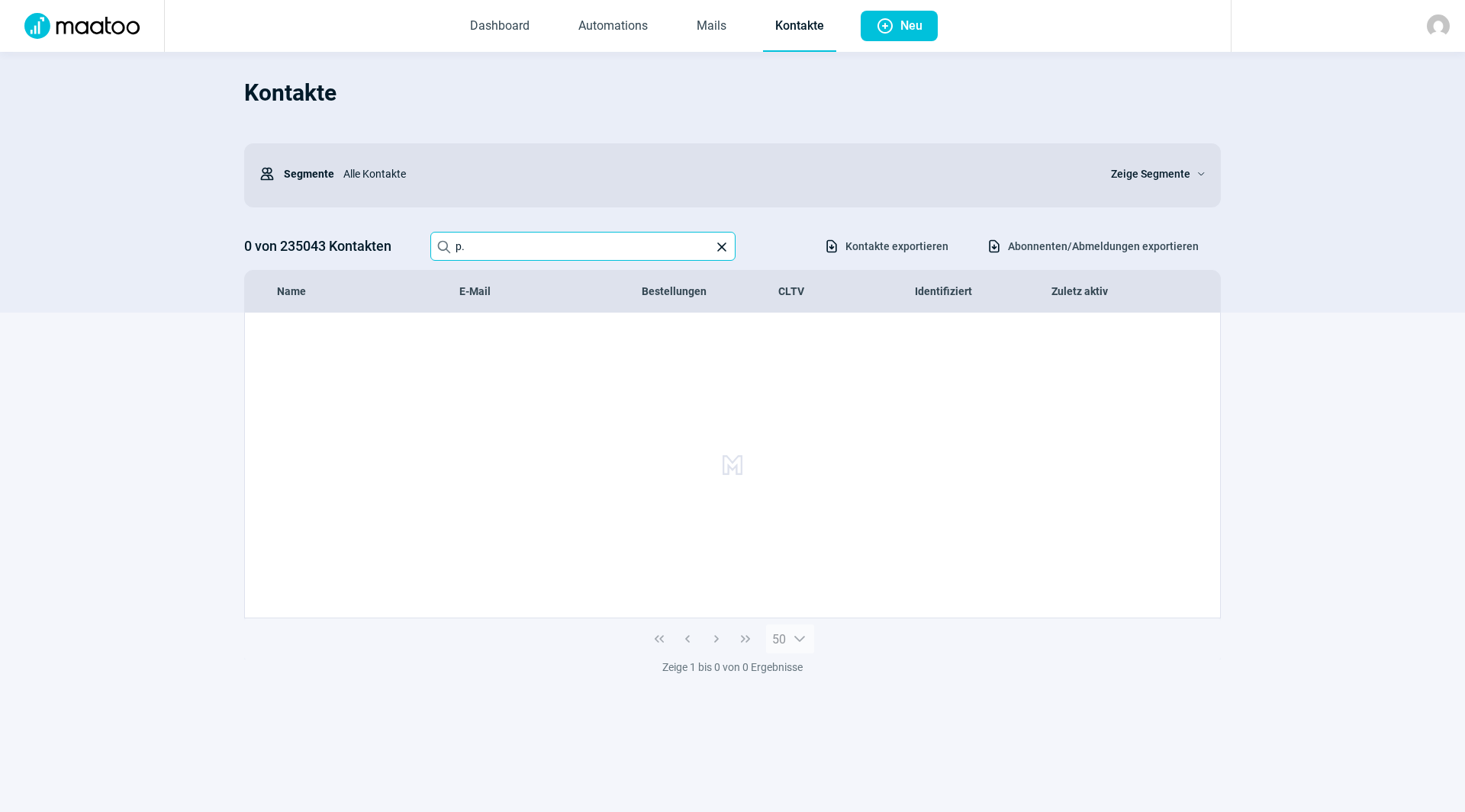
type input "p"
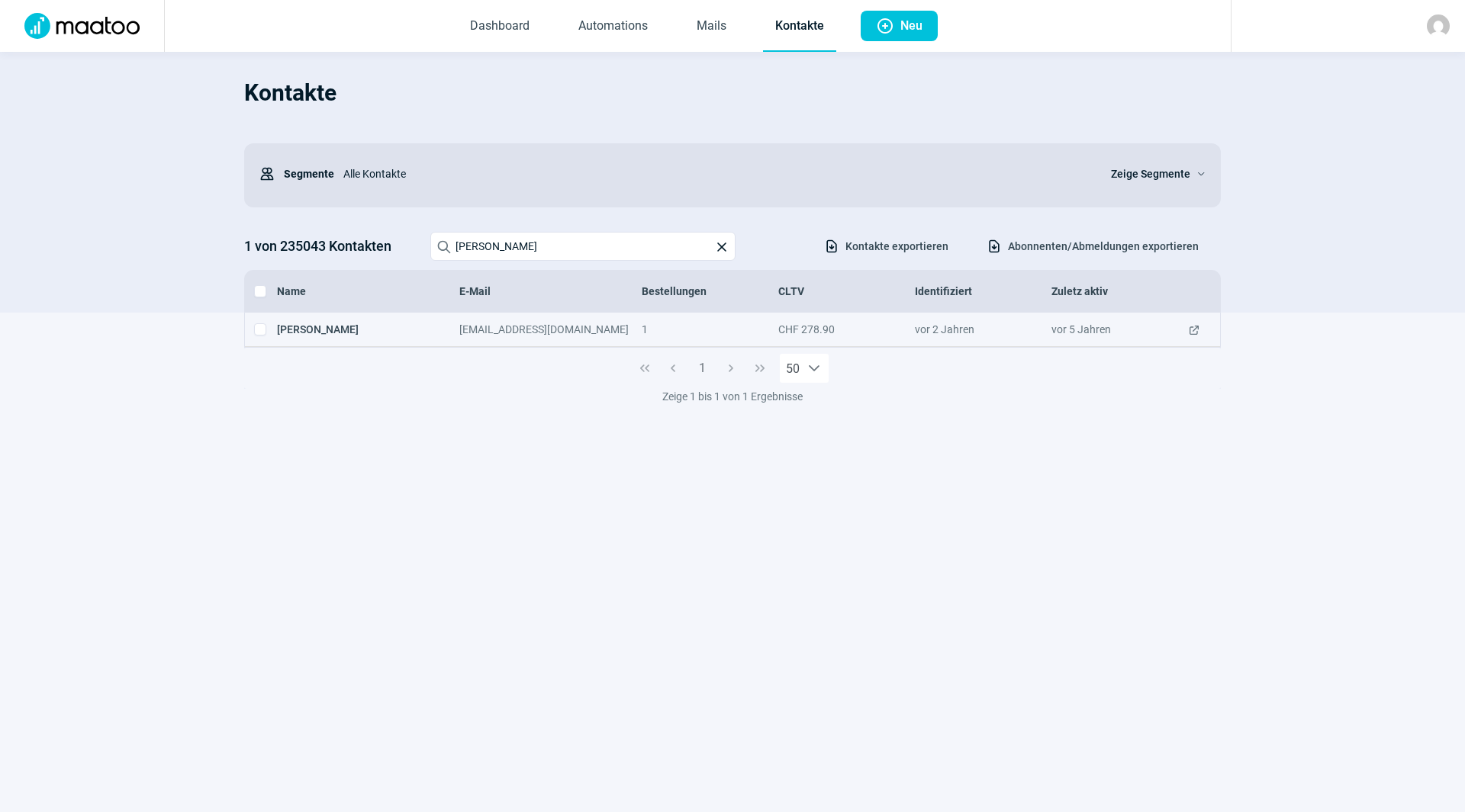
click at [1199, 332] on span "ExternalLink icon" at bounding box center [1193, 329] width 12 height 16
click at [530, 249] on input "[PERSON_NAME]" at bounding box center [583, 245] width 305 height 29
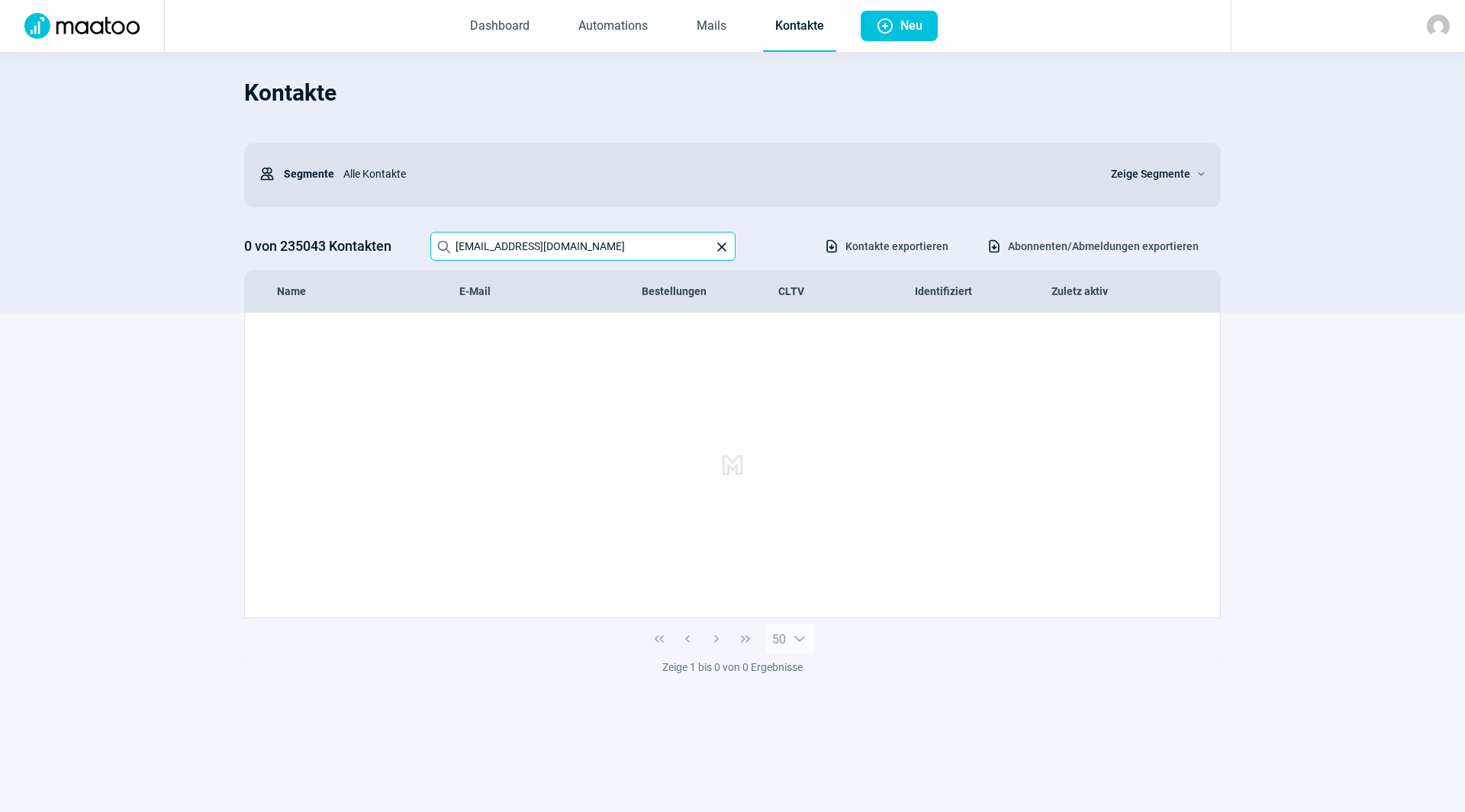
type input "[EMAIL_ADDRESS][DOMAIN_NAME]"
